Goal: Find specific page/section: Find specific page/section

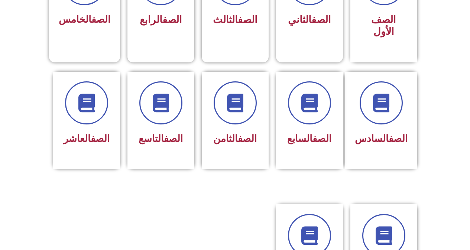
scroll to position [260, 0]
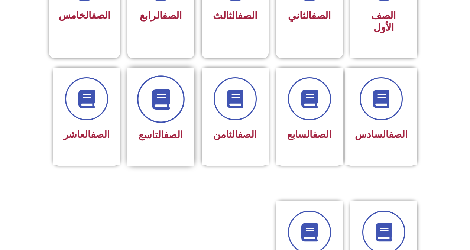
click at [161, 89] on icon at bounding box center [160, 99] width 20 height 20
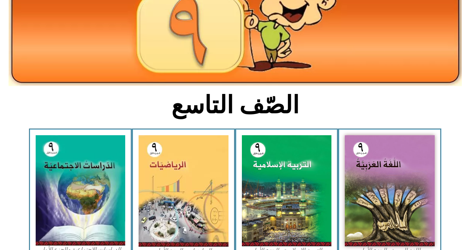
scroll to position [297, 0]
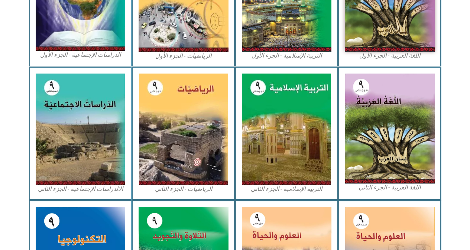
click at [97, 190] on figcaption "الالدراسات الإجتماعية - الجزء الثاني" at bounding box center [81, 189] width 90 height 8
click at [85, 58] on figcaption "الدراسات الإجتماعية - الجزء الأول​" at bounding box center [81, 55] width 90 height 8
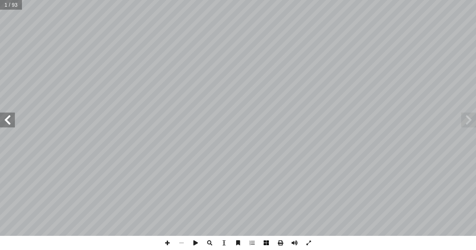
click at [267, 243] on span at bounding box center [266, 243] width 14 height 14
click at [168, 239] on span at bounding box center [167, 243] width 14 height 14
click at [168, 244] on span at bounding box center [167, 243] width 14 height 14
